Goal: Task Accomplishment & Management: Use online tool/utility

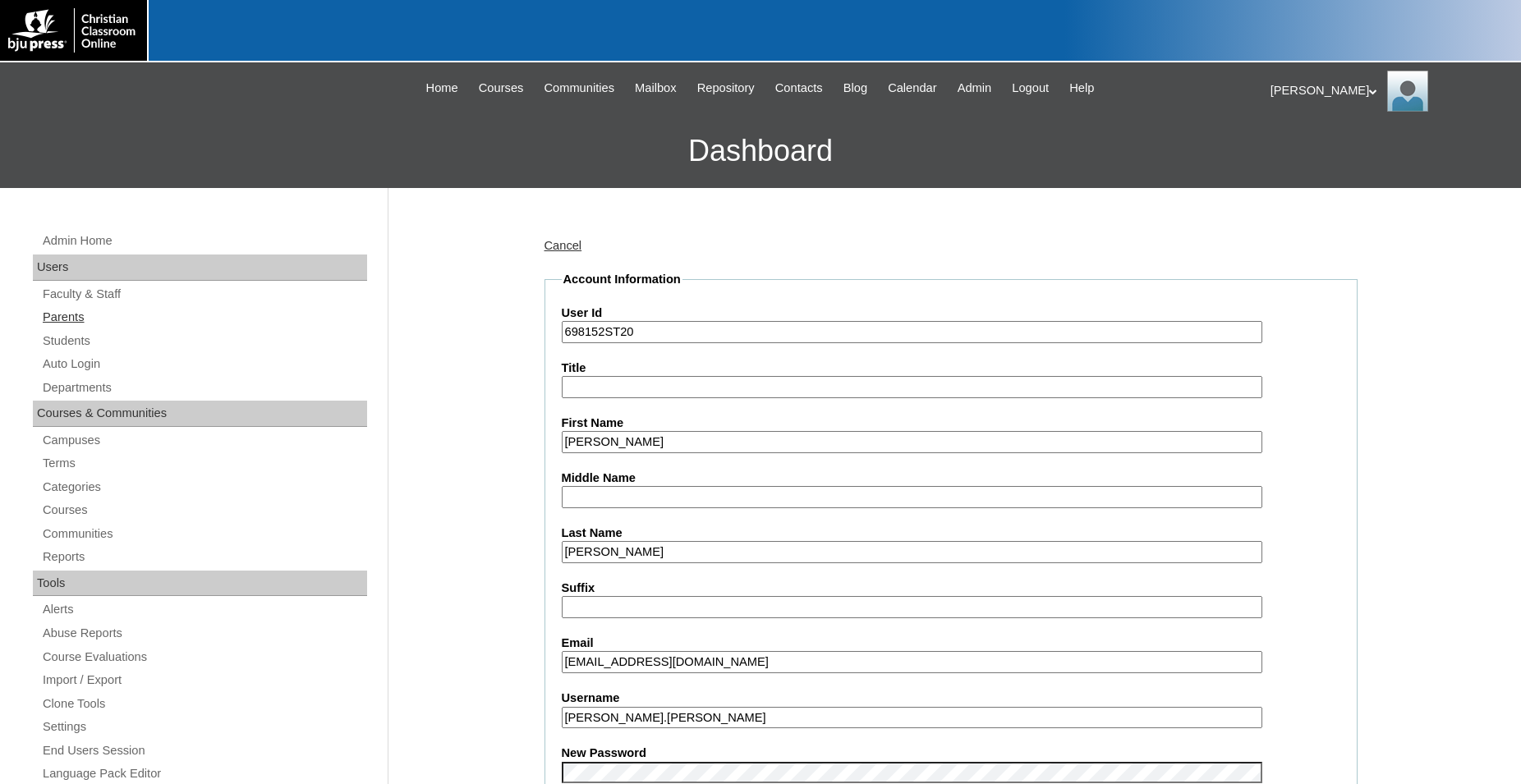
click at [68, 318] on link "Parents" at bounding box center [204, 317] width 326 height 20
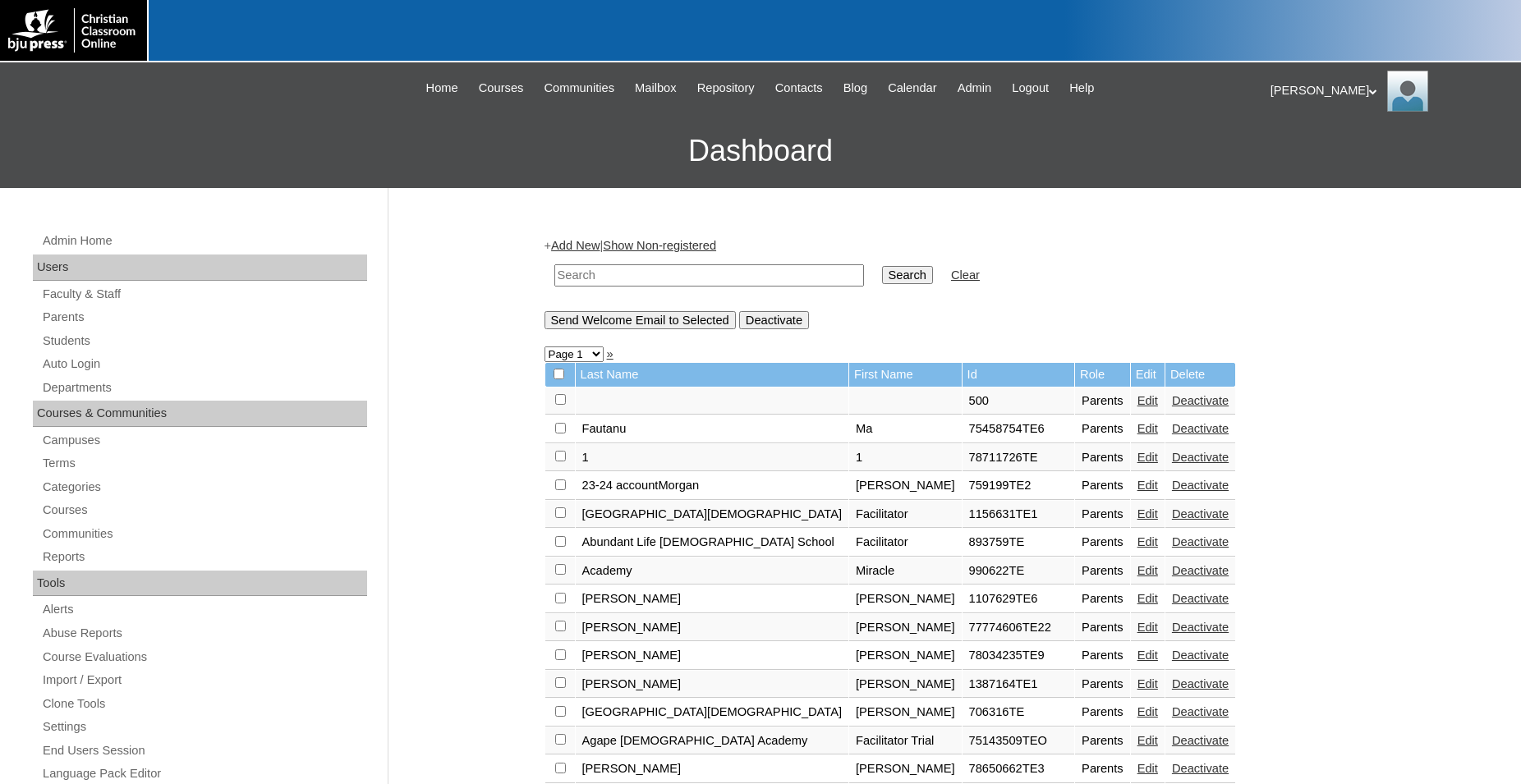
click at [804, 272] on input "text" at bounding box center [709, 275] width 309 height 22
type input "[PERSON_NAME]"
click at [882, 266] on input "Search" at bounding box center [907, 275] width 51 height 18
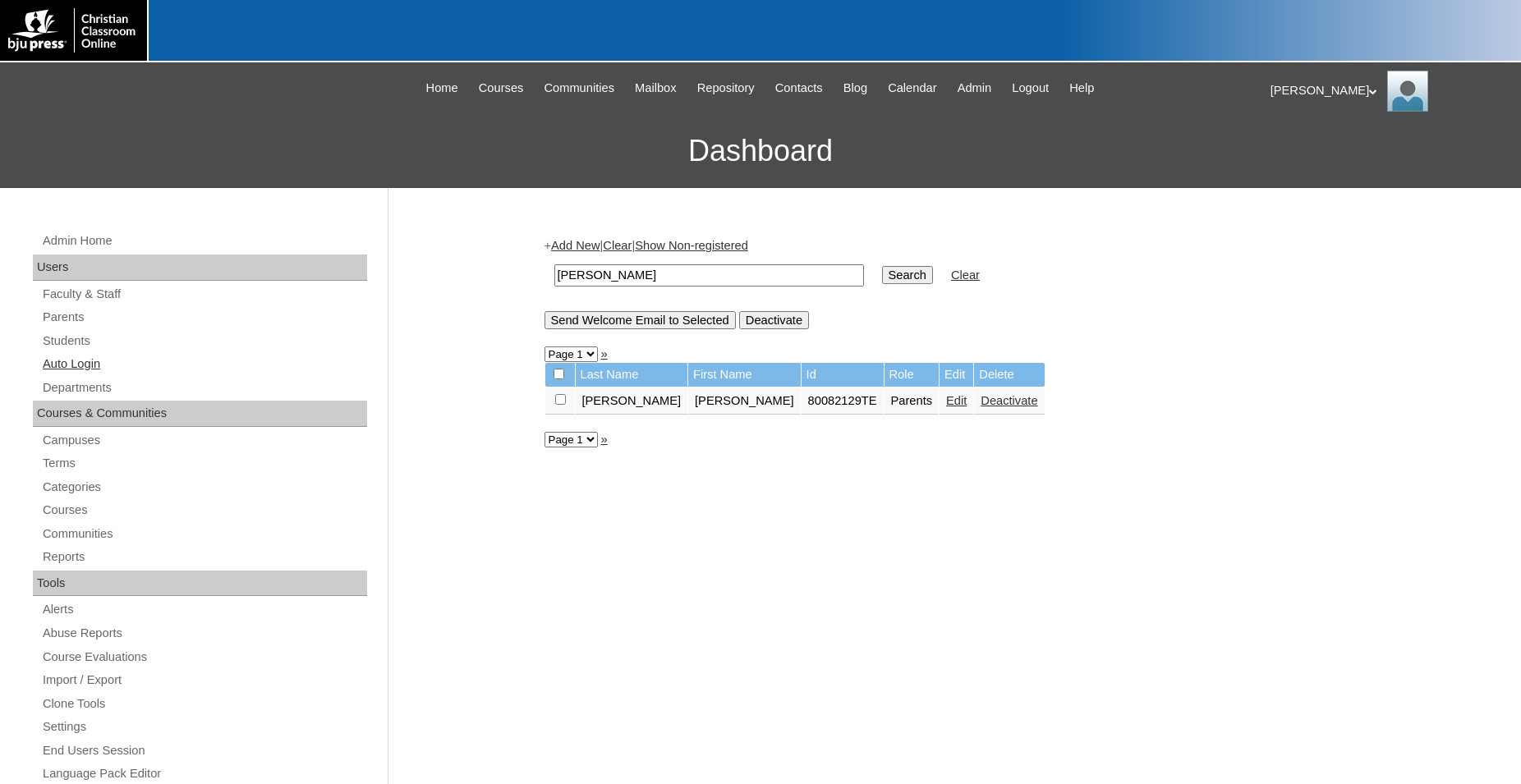
click at [60, 366] on link "Auto Login" at bounding box center [204, 363] width 326 height 20
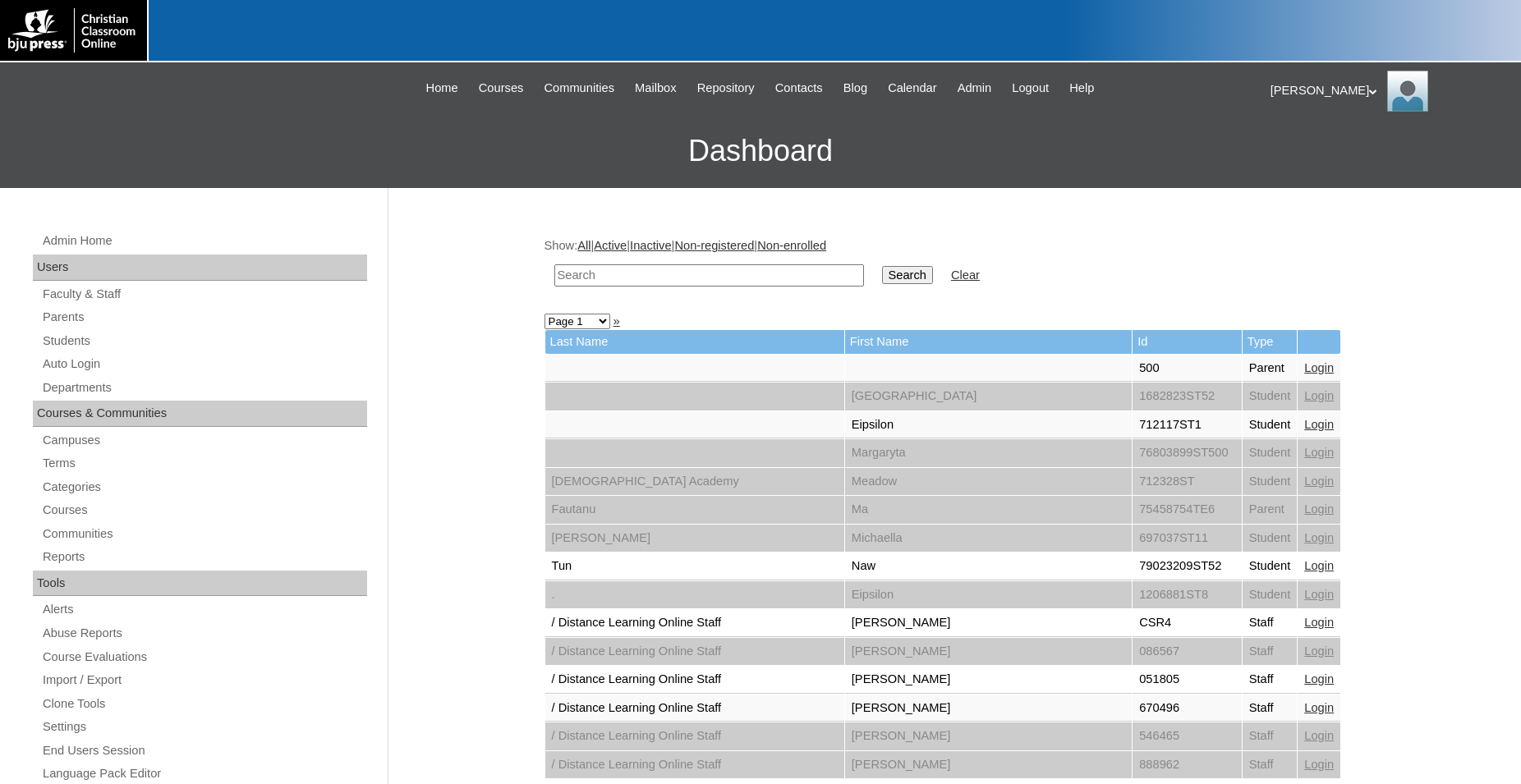
click at [777, 275] on input "text" at bounding box center [709, 275] width 309 height 22
type input "charissa"
click at [882, 266] on input "Search" at bounding box center [907, 275] width 51 height 18
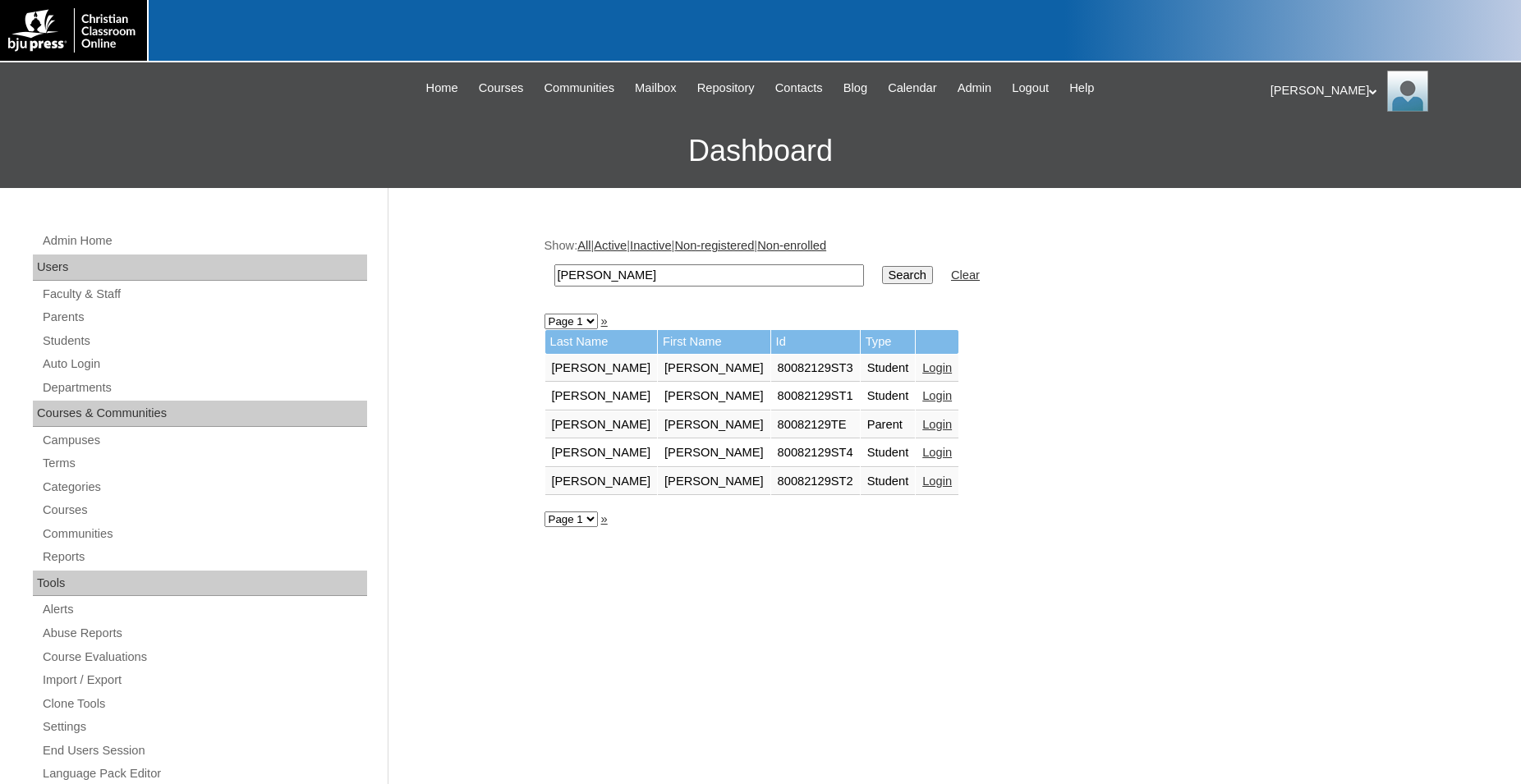
click at [922, 424] on link "Login" at bounding box center [937, 425] width 30 height 13
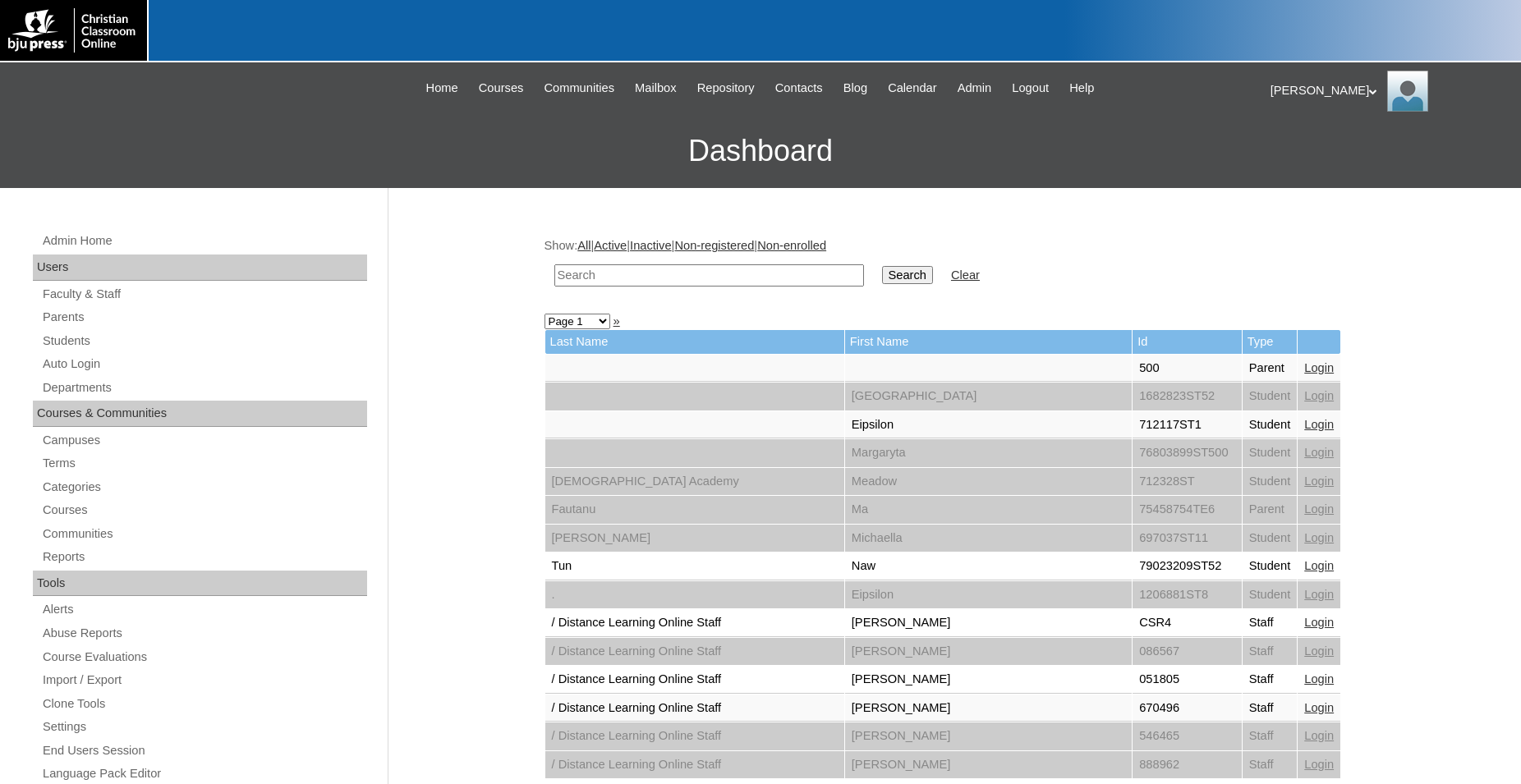
click at [695, 277] on input "text" at bounding box center [709, 275] width 309 height 22
type input "charissa"
click at [882, 266] on input "Search" at bounding box center [907, 275] width 51 height 18
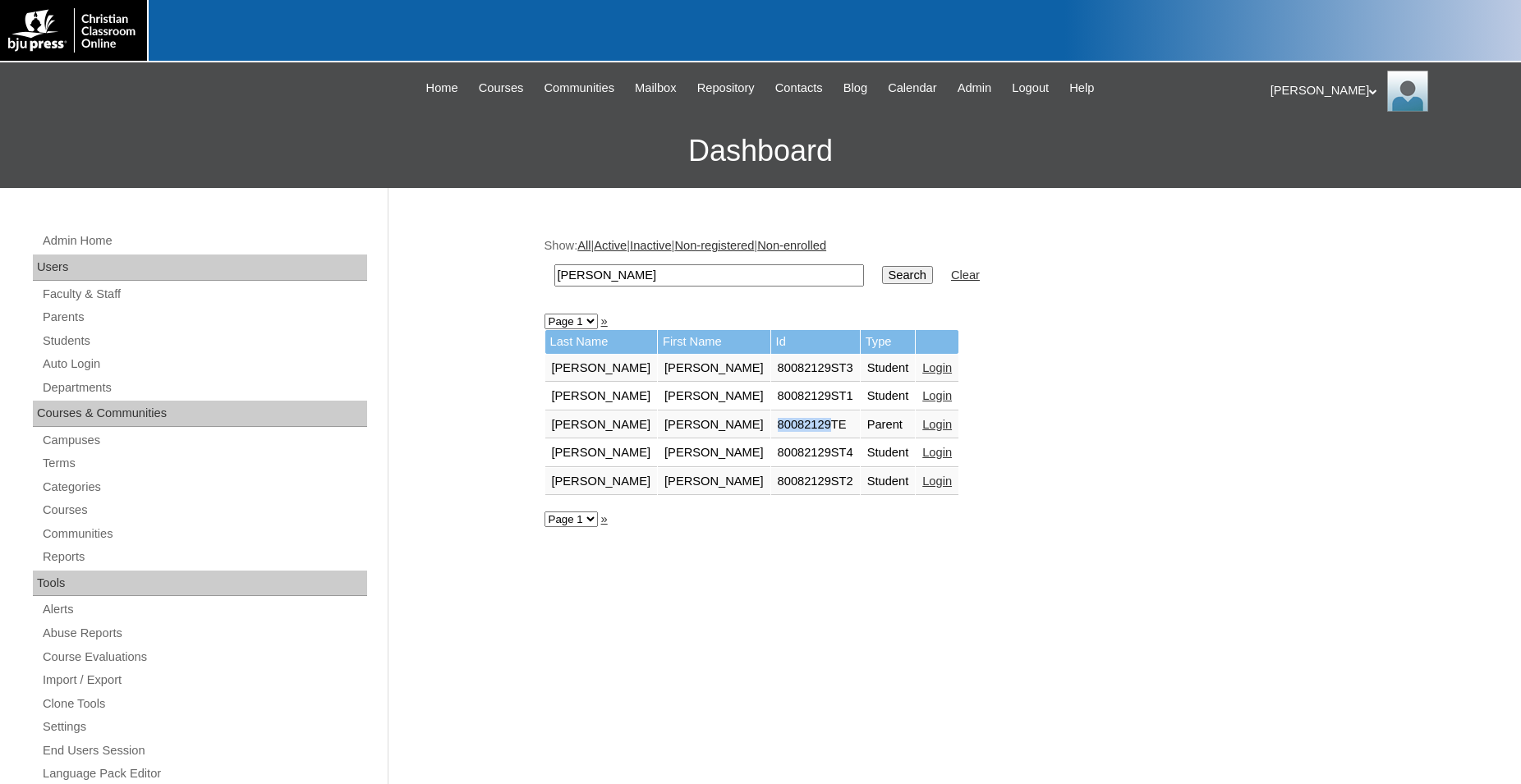
drag, startPoint x: 705, startPoint y: 429, endPoint x: 762, endPoint y: 431, distance: 57.0
click at [771, 431] on td "80082129TE" at bounding box center [815, 425] width 88 height 28
copy td "80082129"
click at [60, 339] on link "Students" at bounding box center [204, 340] width 326 height 20
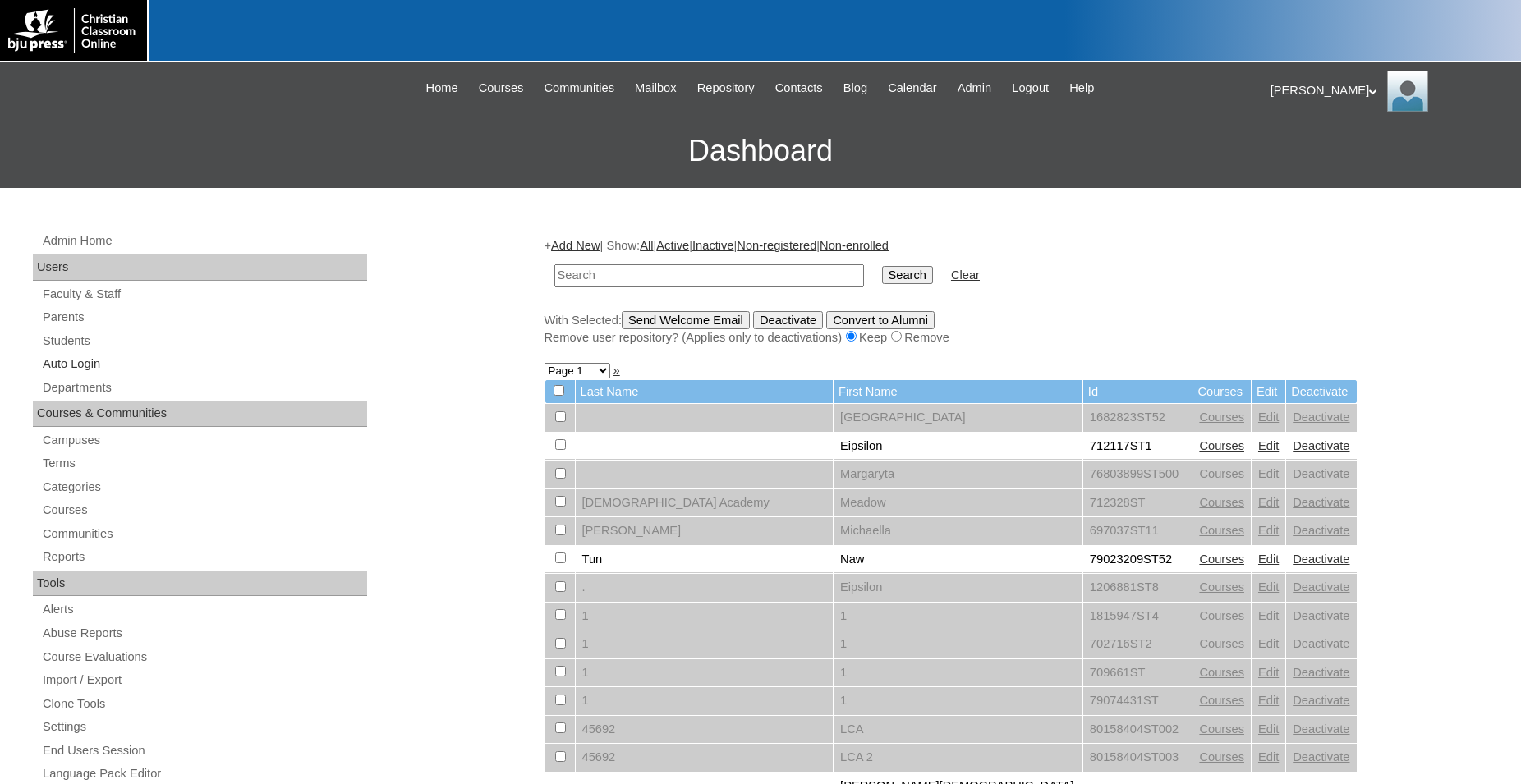
click at [98, 368] on link "Auto Login" at bounding box center [204, 363] width 326 height 20
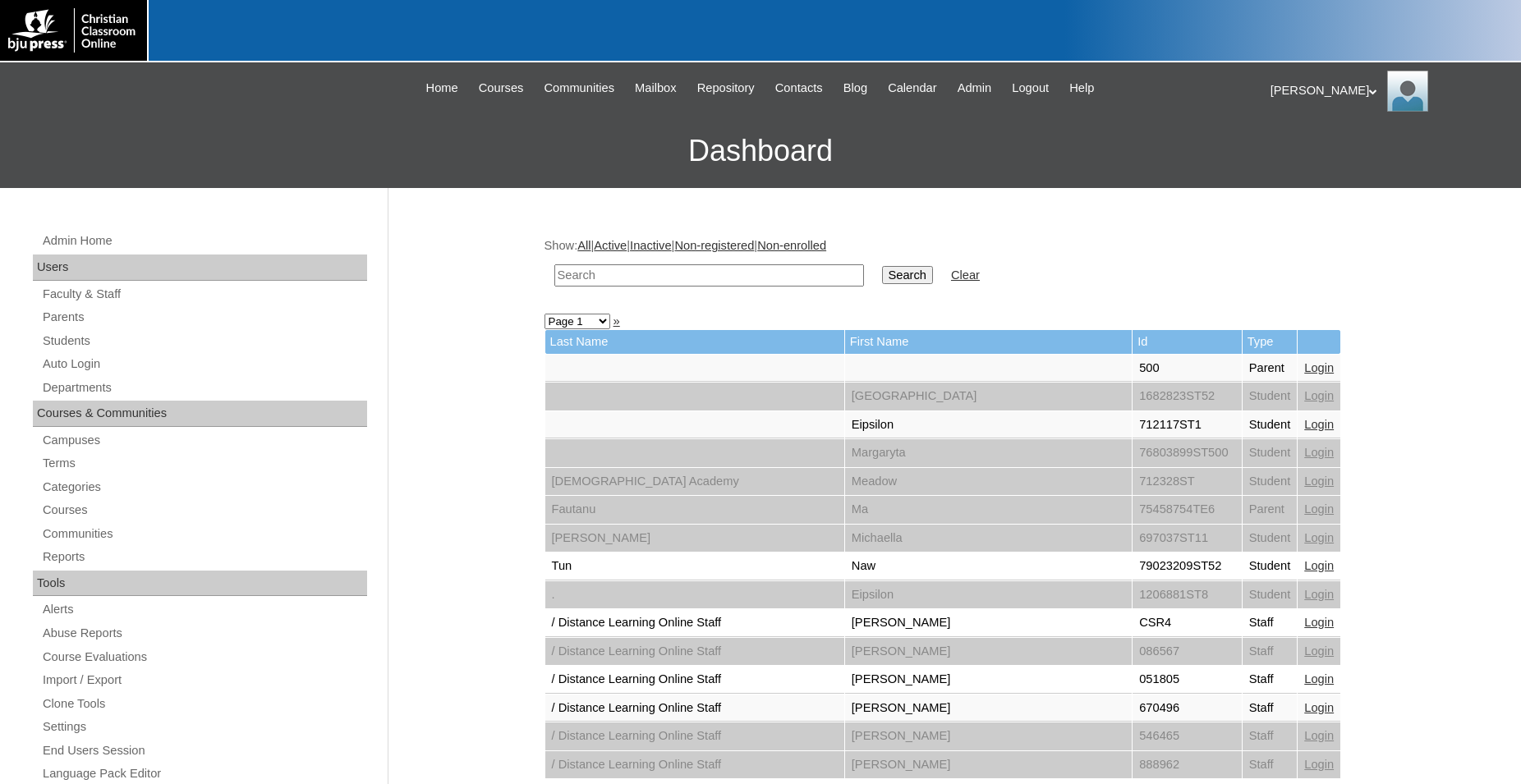
click at [635, 278] on input "text" at bounding box center [709, 275] width 309 height 22
paste input "80082129"
type input "80082129"
click at [882, 266] on input "Search" at bounding box center [907, 275] width 51 height 18
